Goal: Communication & Community: Answer question/provide support

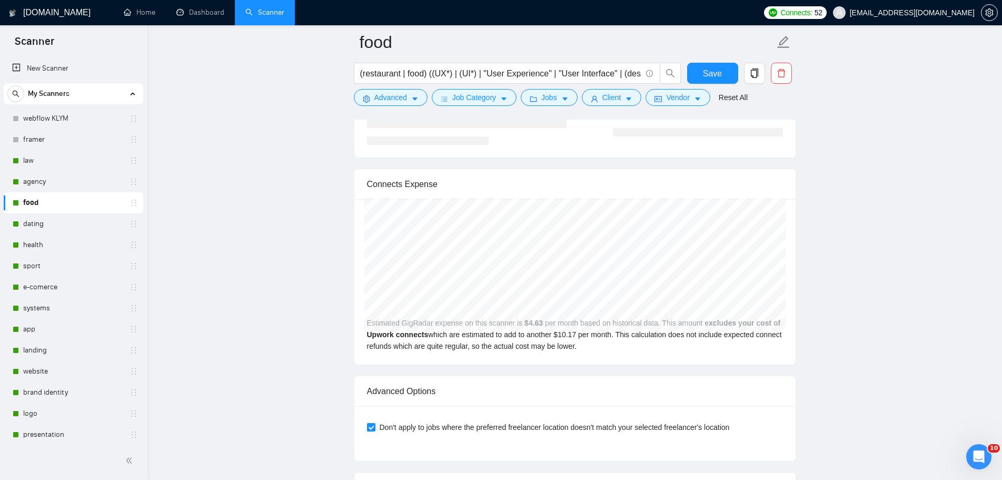
click at [981, 455] on icon "Открыть службу сообщений Intercom" at bounding box center [978, 456] width 17 height 17
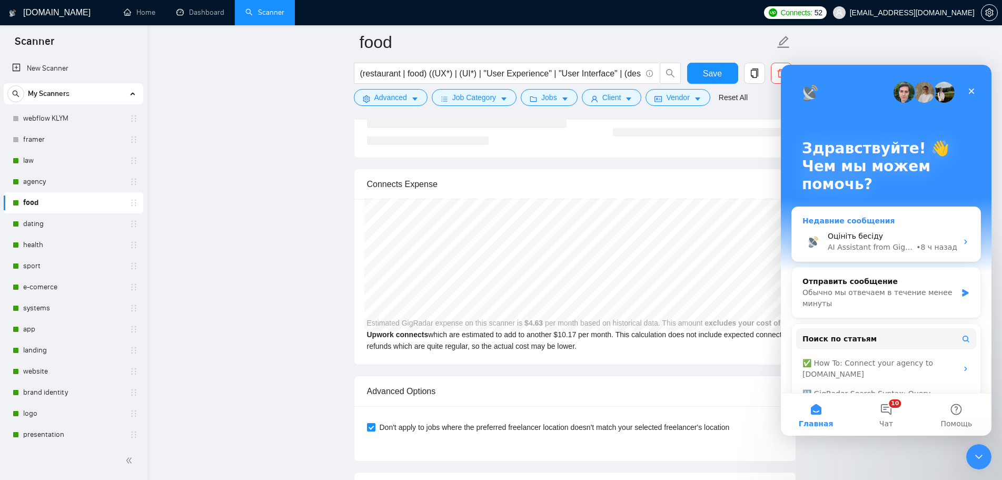
click at [887, 240] on div "Оцініть бесіду" at bounding box center [893, 236] width 130 height 11
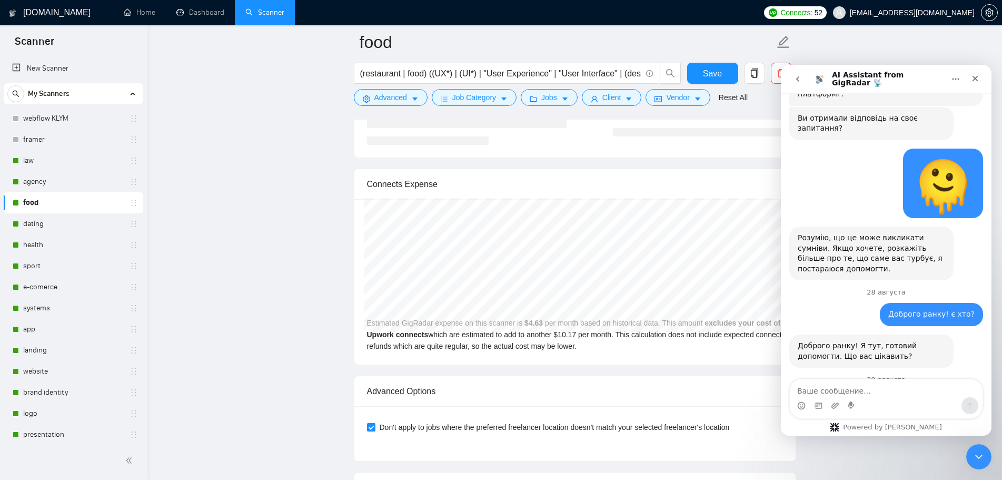
scroll to position [1034, 0]
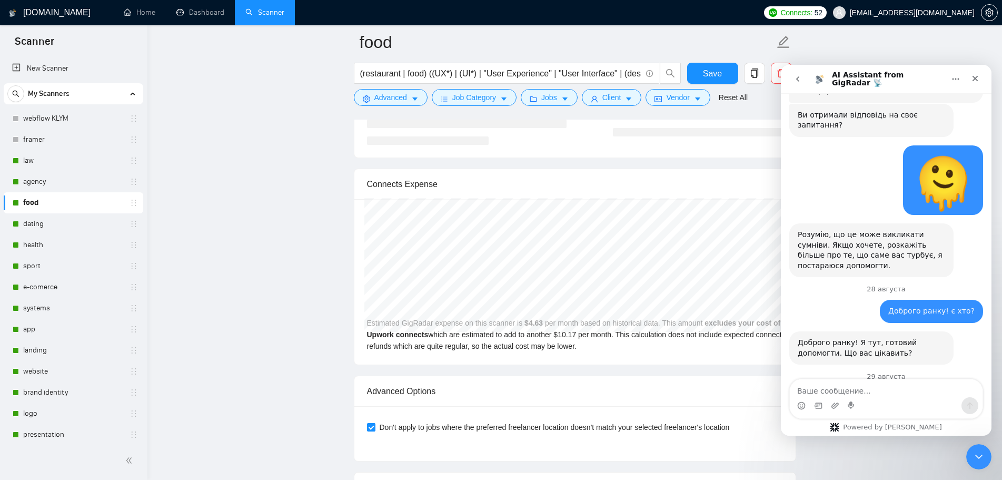
click at [800, 77] on icon "go back" at bounding box center [797, 79] width 8 height 8
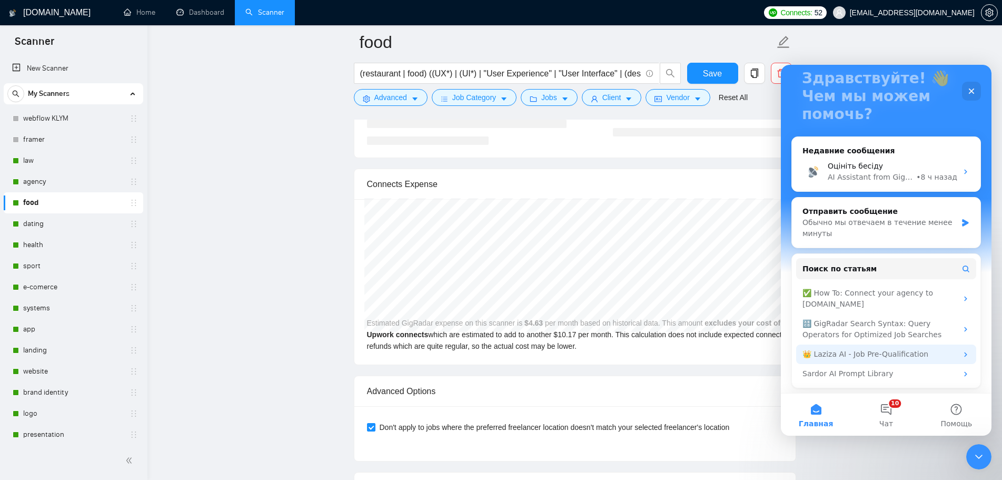
scroll to position [71, 0]
click at [881, 223] on div "Обычно мы отвечаем в течение менее минуты" at bounding box center [879, 227] width 154 height 22
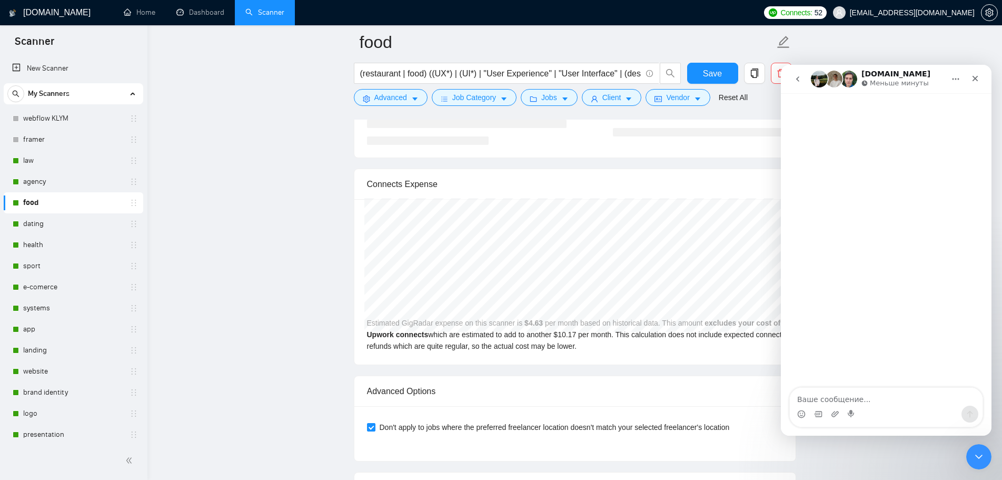
click at [799, 81] on icon "go back" at bounding box center [797, 78] width 3 height 5
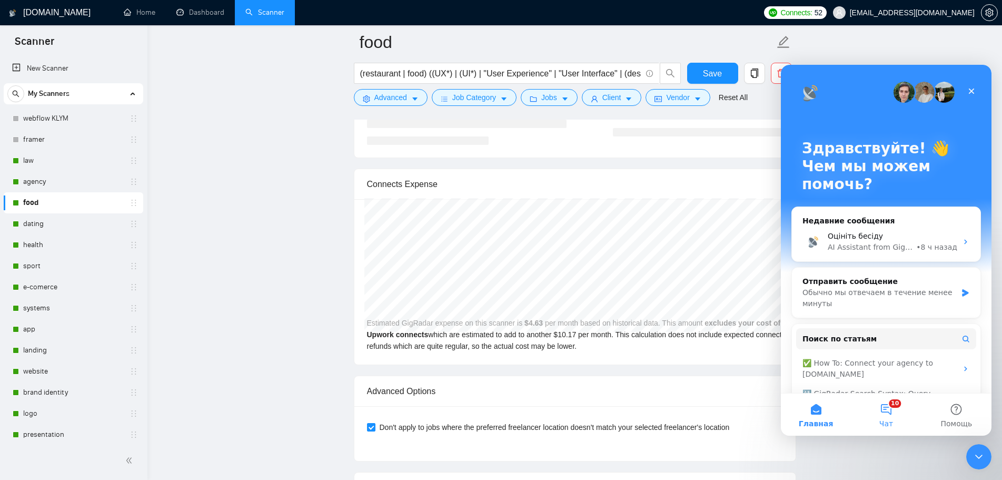
click at [896, 415] on button "10 Чат" at bounding box center [886, 414] width 70 height 42
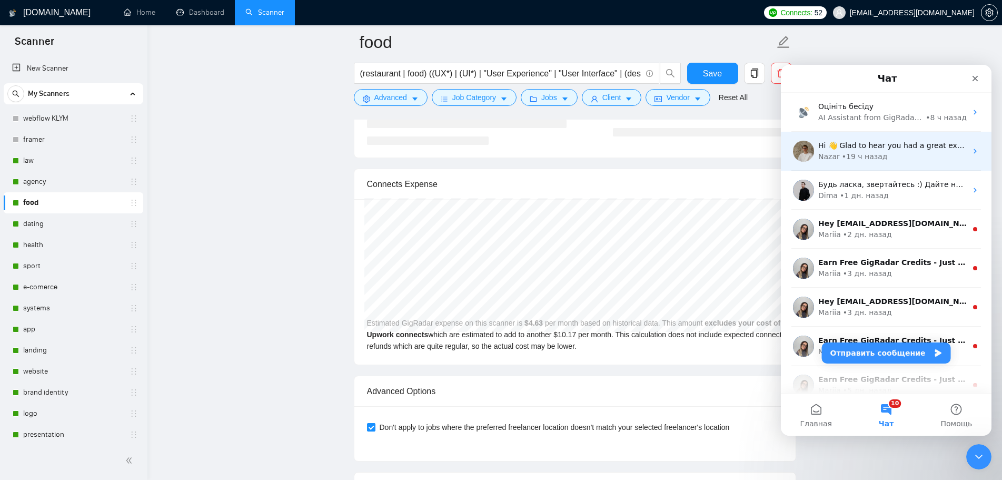
click at [890, 159] on div "Nazar • 19 ч назад" at bounding box center [892, 156] width 148 height 11
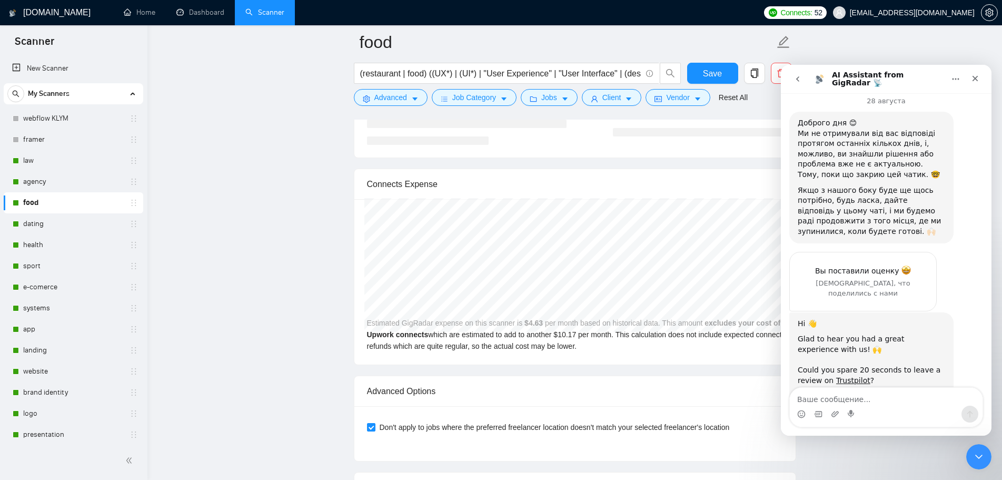
scroll to position [1729, 0]
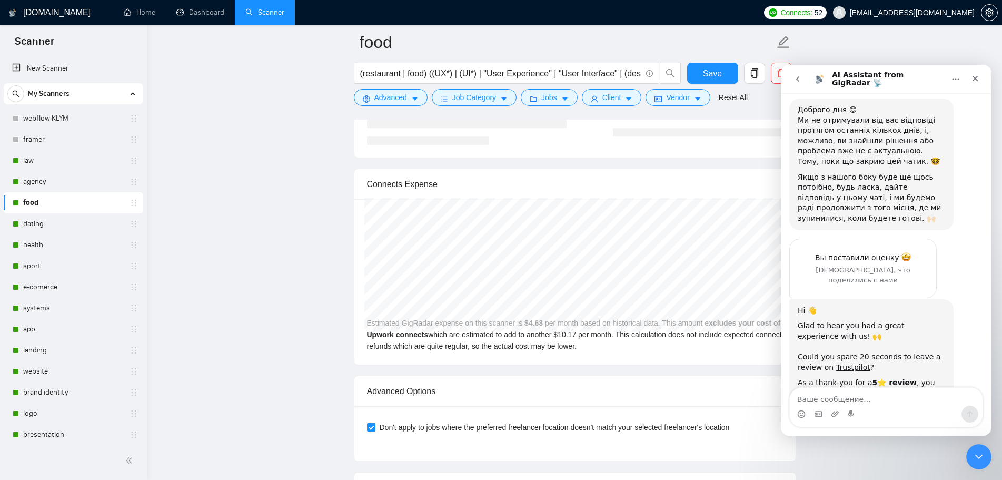
drag, startPoint x: 888, startPoint y: 334, endPoint x: 798, endPoint y: 329, distance: 90.2
click at [798, 431] on div "Message Support to claim! 💬 ​ ​ GigRadar Team 🚀" at bounding box center [871, 446] width 147 height 31
click at [953, 299] on div "Hi 👋 Glad to hear you had a great experience with us! 🙌 ​ Could you spare 20 se…" at bounding box center [886, 395] width 194 height 193
click at [853, 389] on textarea "Ваше сообщение..." at bounding box center [886, 397] width 193 height 18
paste textarea "[URL][DOMAIN_NAME]"
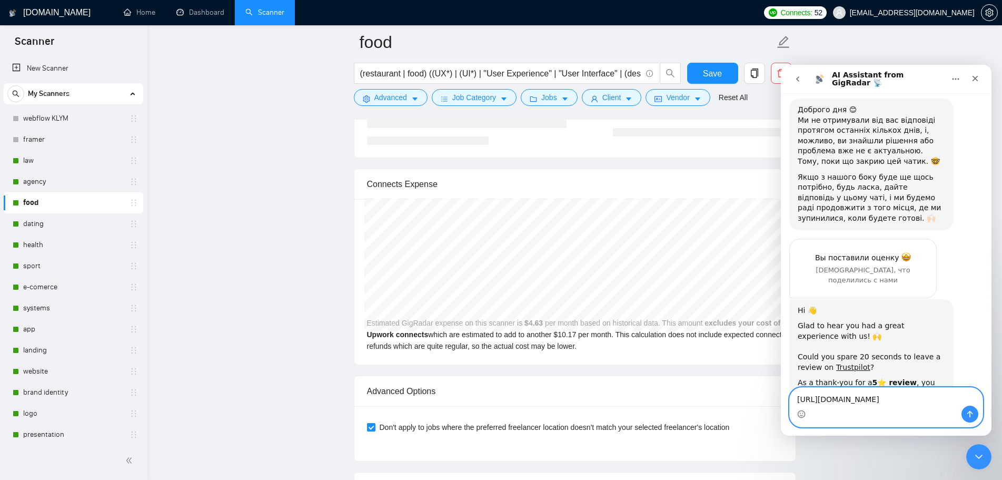
scroll to position [1740, 0]
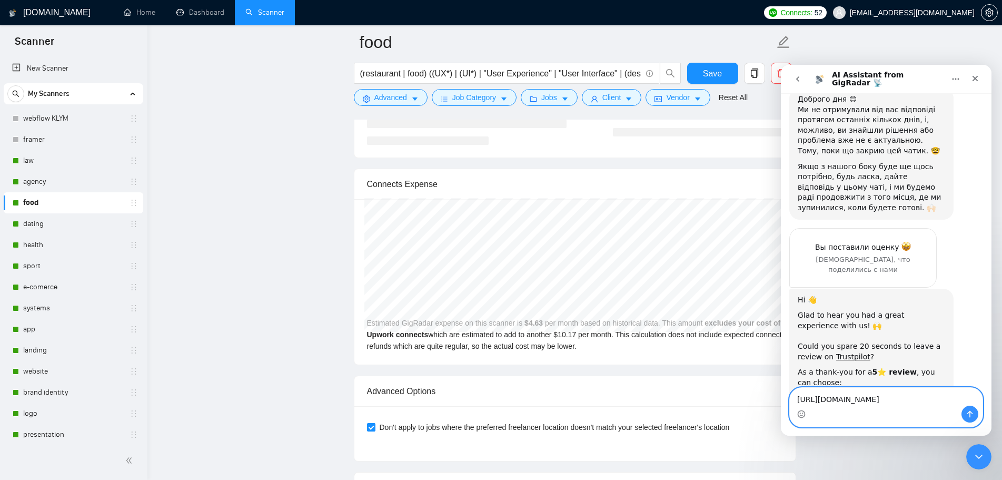
type textarea "[URL][DOMAIN_NAME]"
click at [965, 412] on button "Отправить сообщение…" at bounding box center [969, 413] width 17 height 17
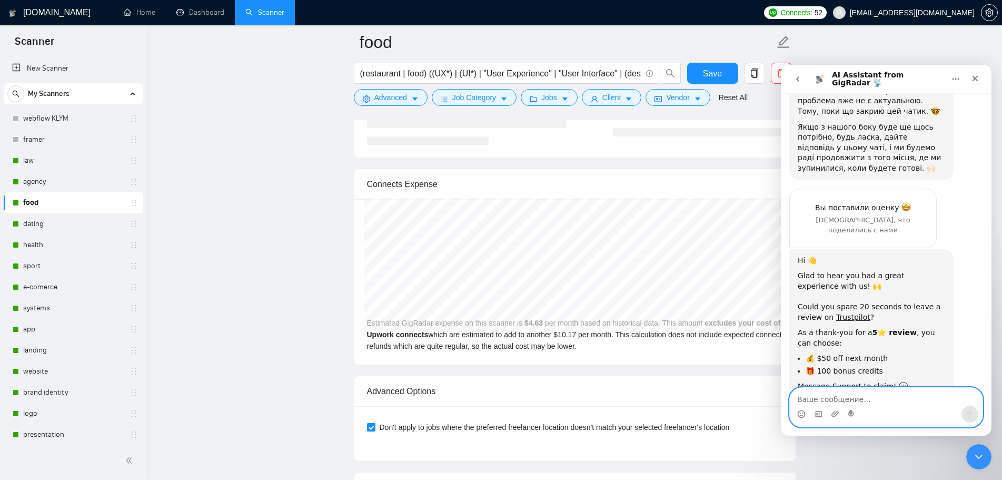
scroll to position [1785, 0]
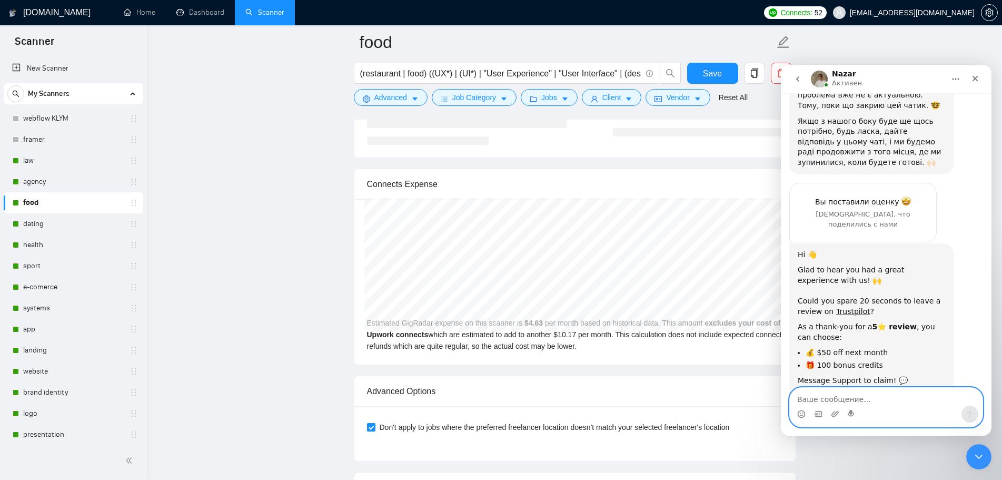
click at [807, 393] on textarea "Ваше сообщение..." at bounding box center [886, 397] width 193 height 18
click at [831, 395] on textarea "Ваше сообщение..." at bounding box center [886, 397] width 193 height 18
type textarea "Хочемо бонус. Дякую )"
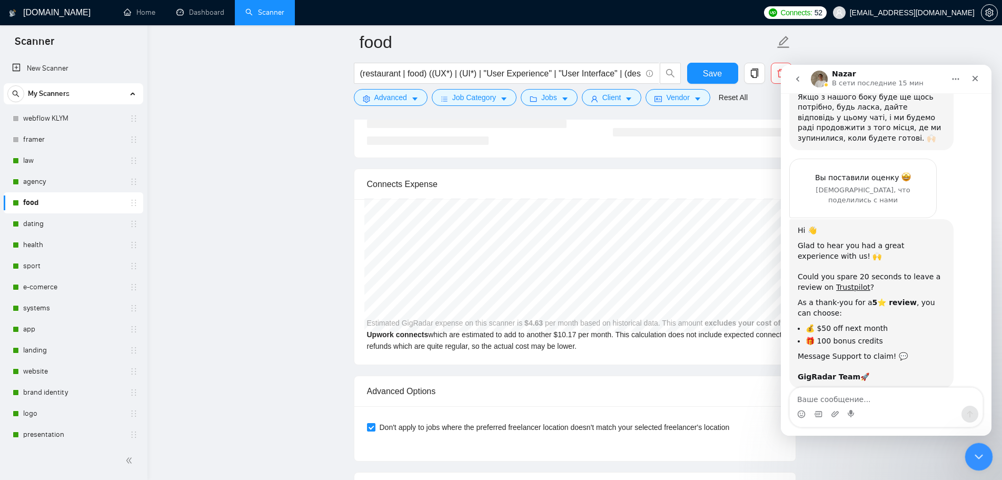
click at [977, 448] on div "Закрыть службу сообщений Intercom" at bounding box center [977, 454] width 25 height 25
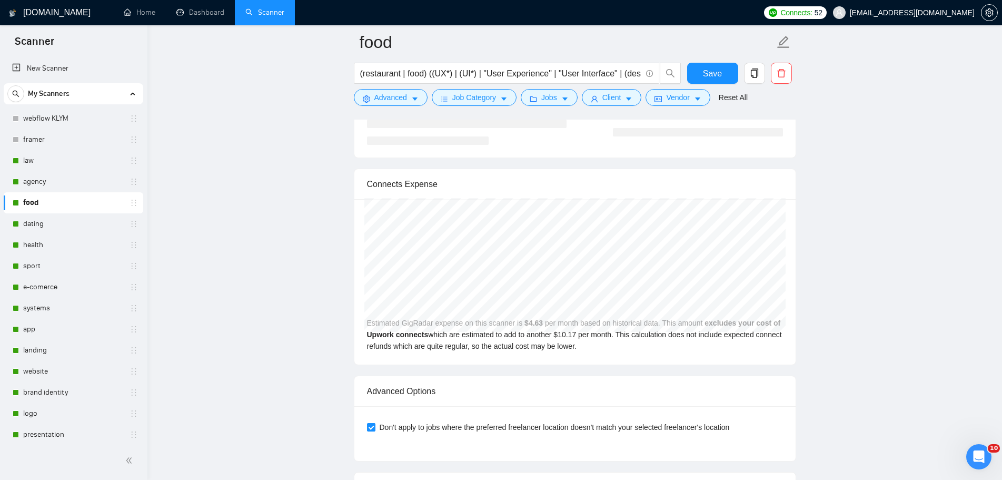
drag, startPoint x: 13, startPoint y: 5, endPoint x: 871, endPoint y: 95, distance: 863.4
